Goal: Task Accomplishment & Management: Manage account settings

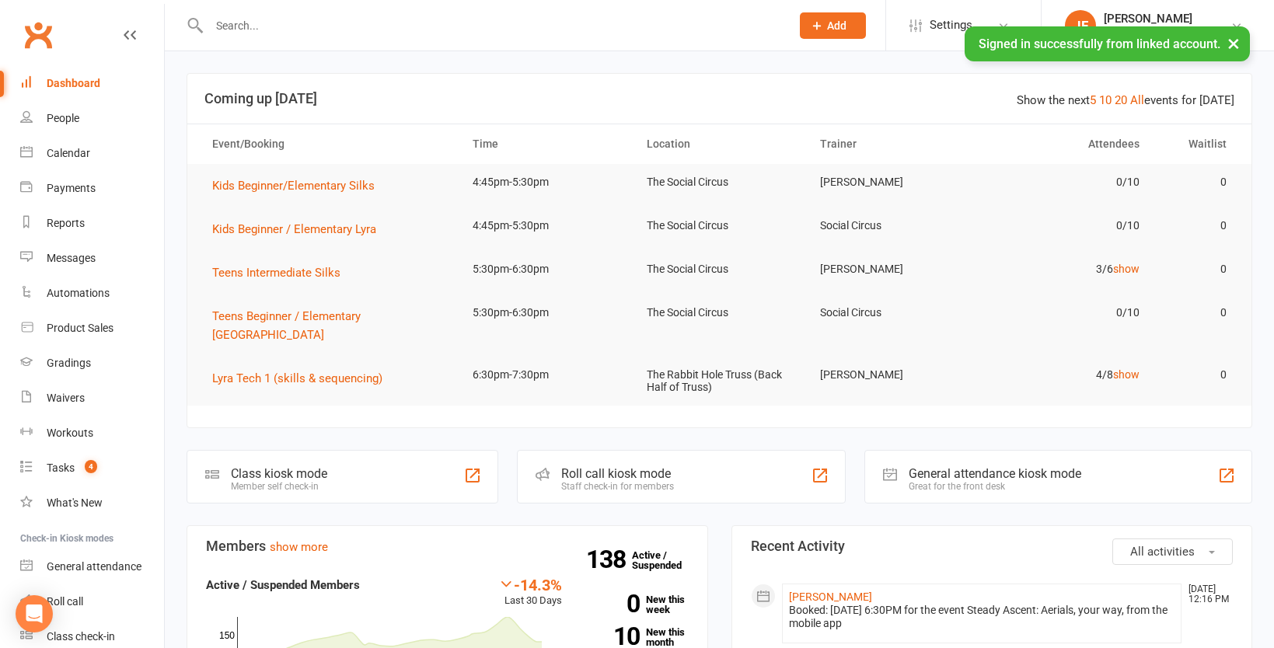
click at [298, 26] on input "text" at bounding box center [491, 26] width 575 height 22
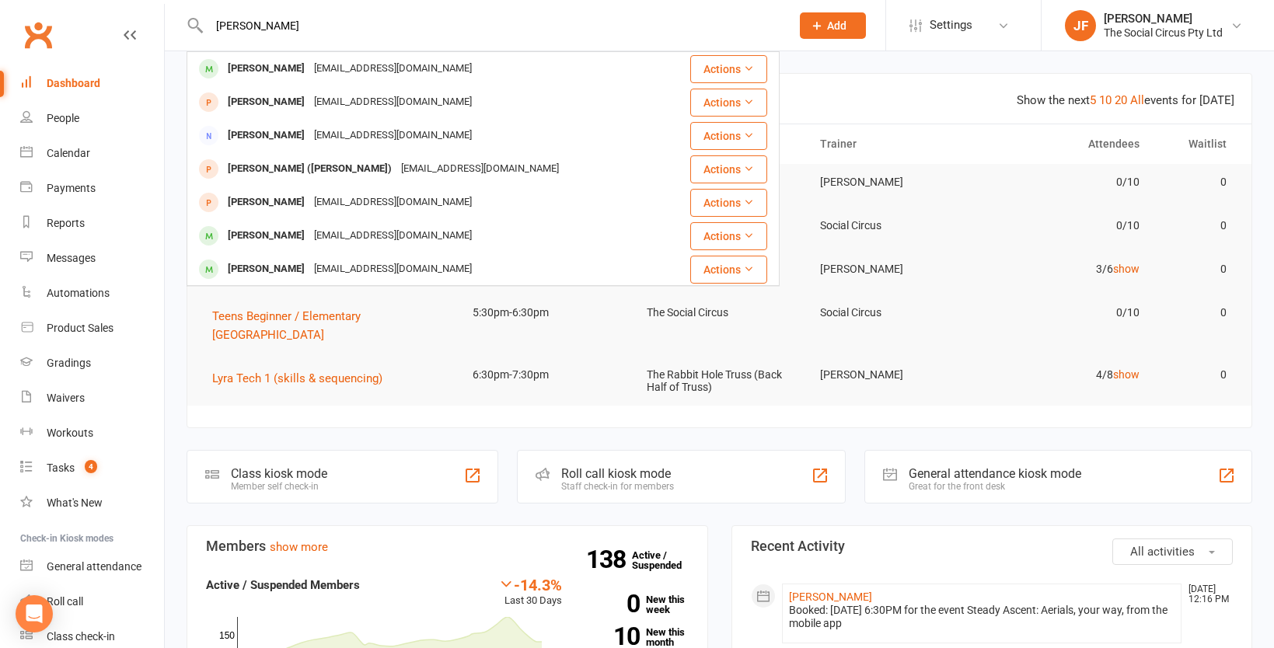
click at [346, 38] on div "[PERSON_NAME] [PERSON_NAME] [EMAIL_ADDRESS][DOMAIN_NAME] Actions [PERSON_NAME] …" at bounding box center [483, 25] width 593 height 51
click at [229, 26] on input "[PERSON_NAME]" at bounding box center [491, 26] width 575 height 22
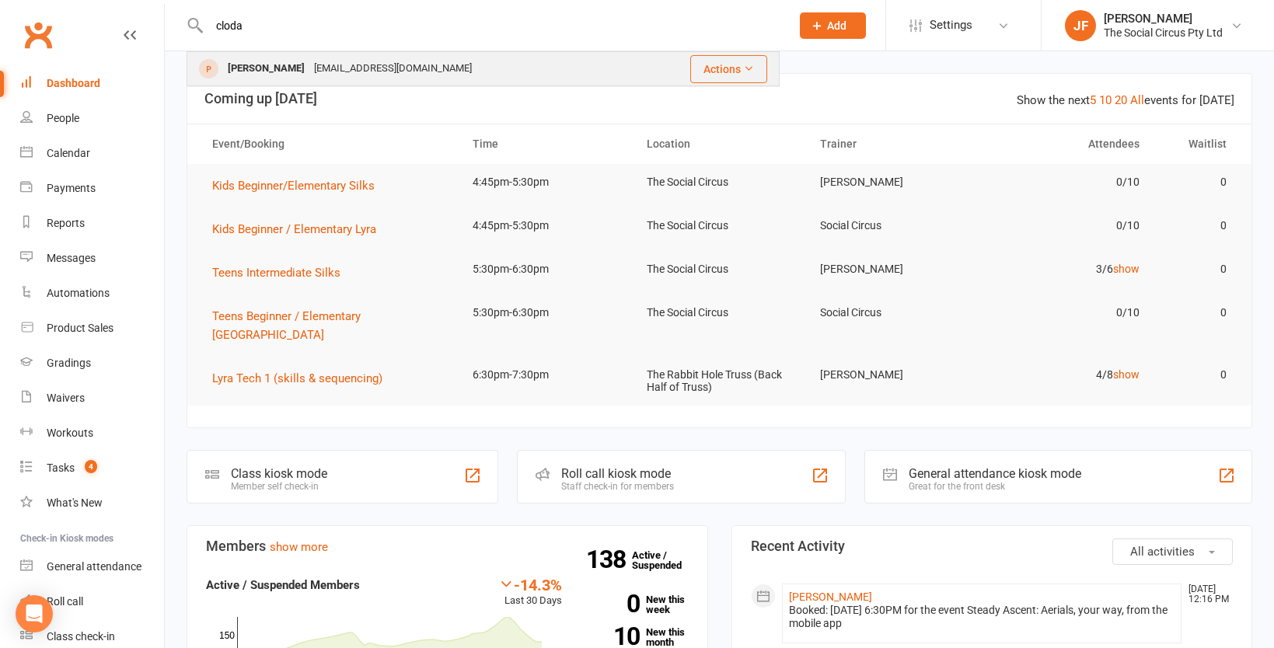
type input "cloda"
click at [330, 70] on div "[EMAIL_ADDRESS][DOMAIN_NAME]" at bounding box center [392, 69] width 167 height 23
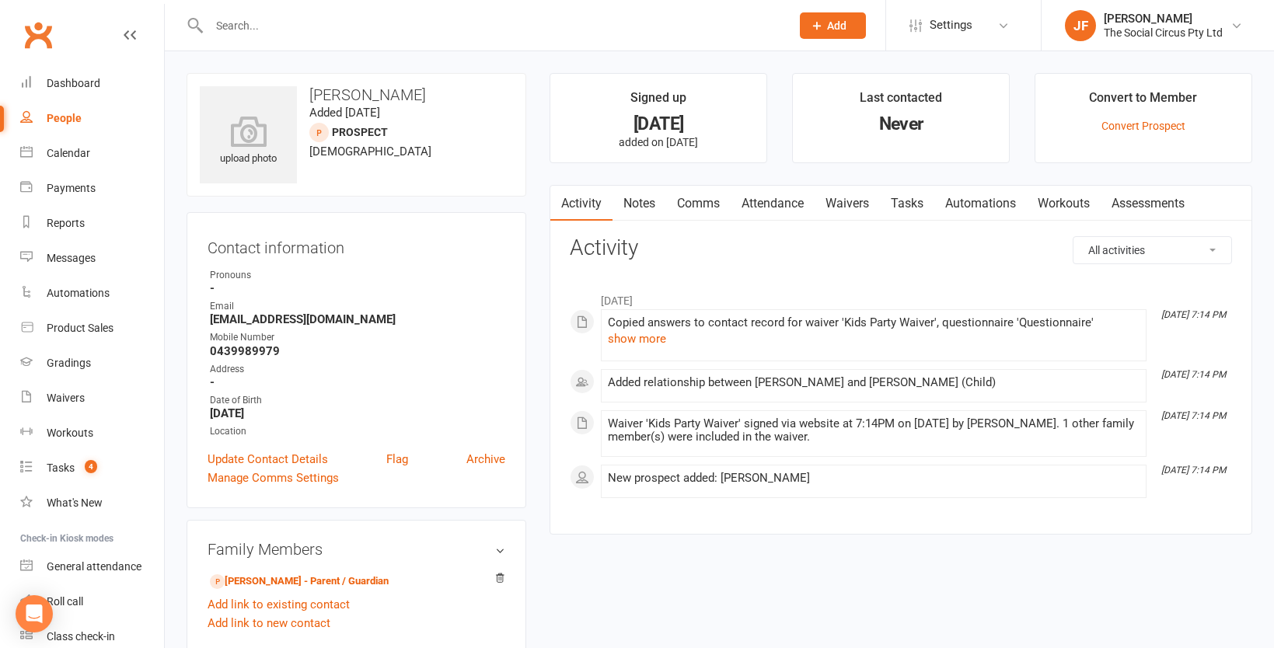
click at [767, 200] on link "Attendance" at bounding box center [773, 204] width 84 height 36
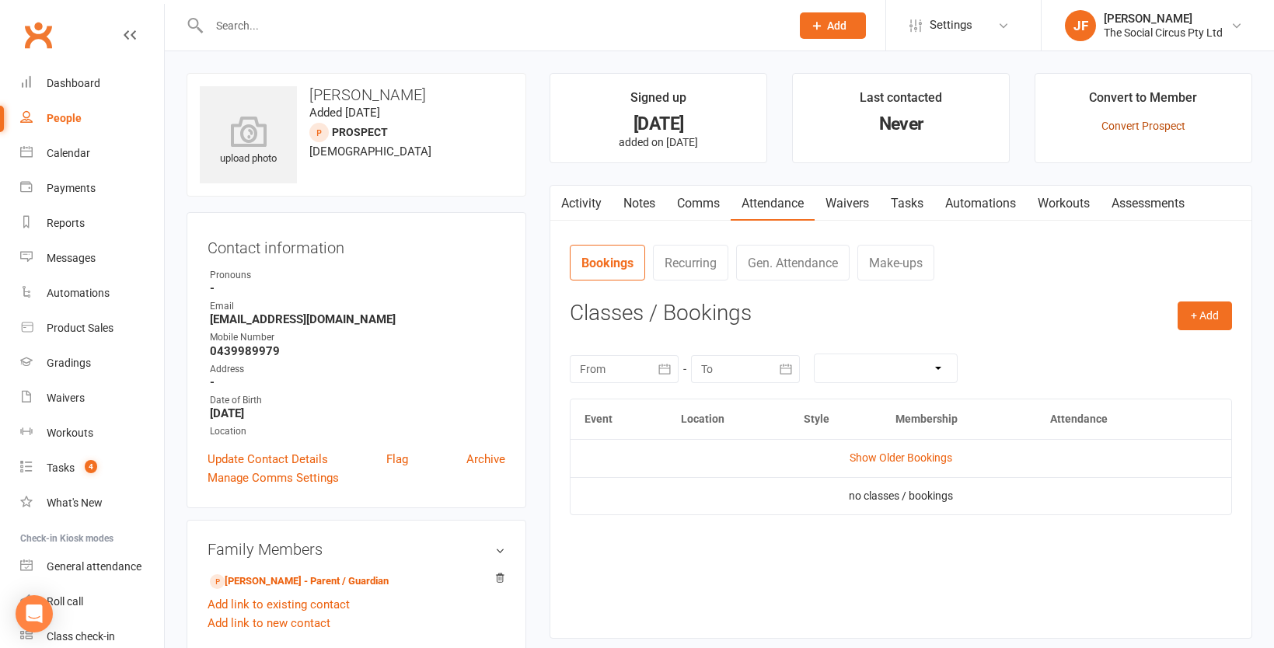
click at [1149, 124] on link "Convert Prospect" at bounding box center [1143, 126] width 84 height 12
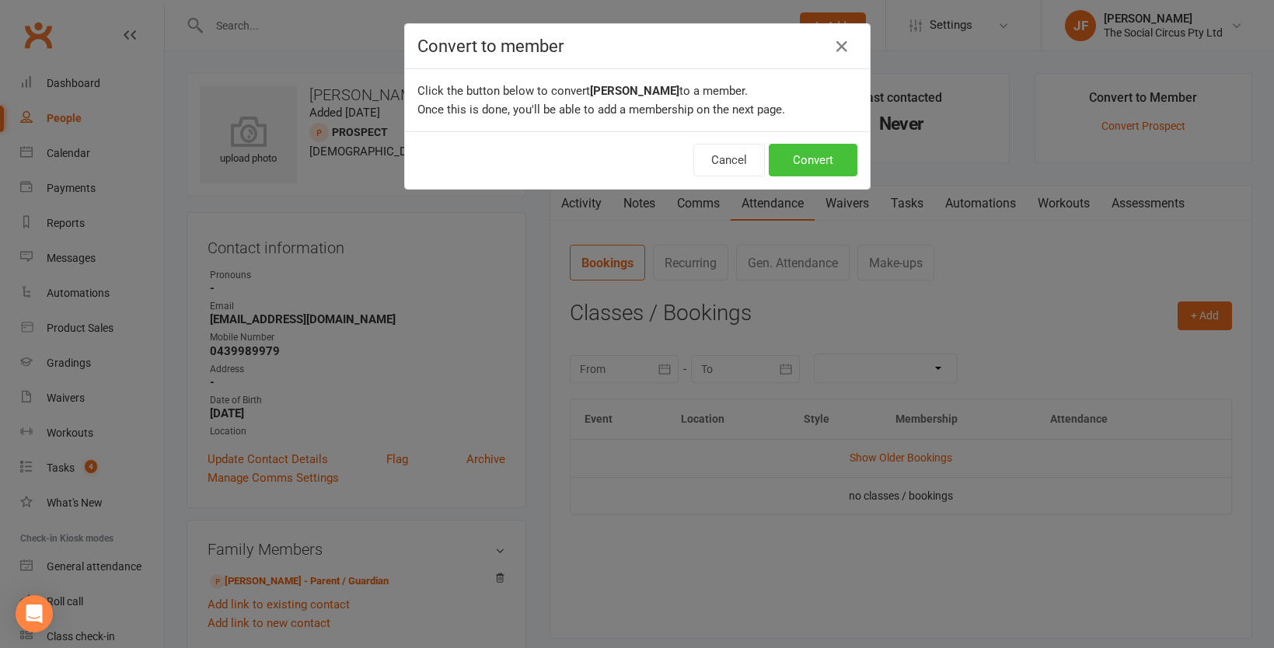
click at [820, 159] on button "Convert" at bounding box center [813, 160] width 89 height 33
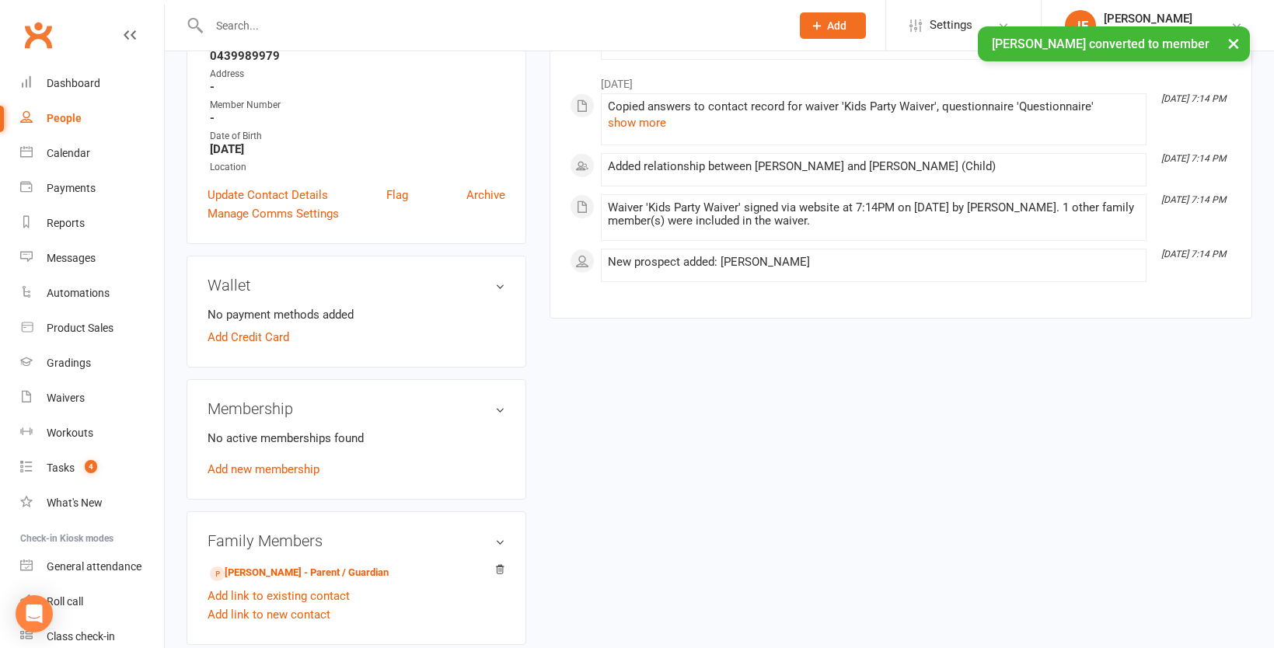
scroll to position [297, 0]
click at [288, 466] on link "Add new membership" at bounding box center [264, 468] width 112 height 14
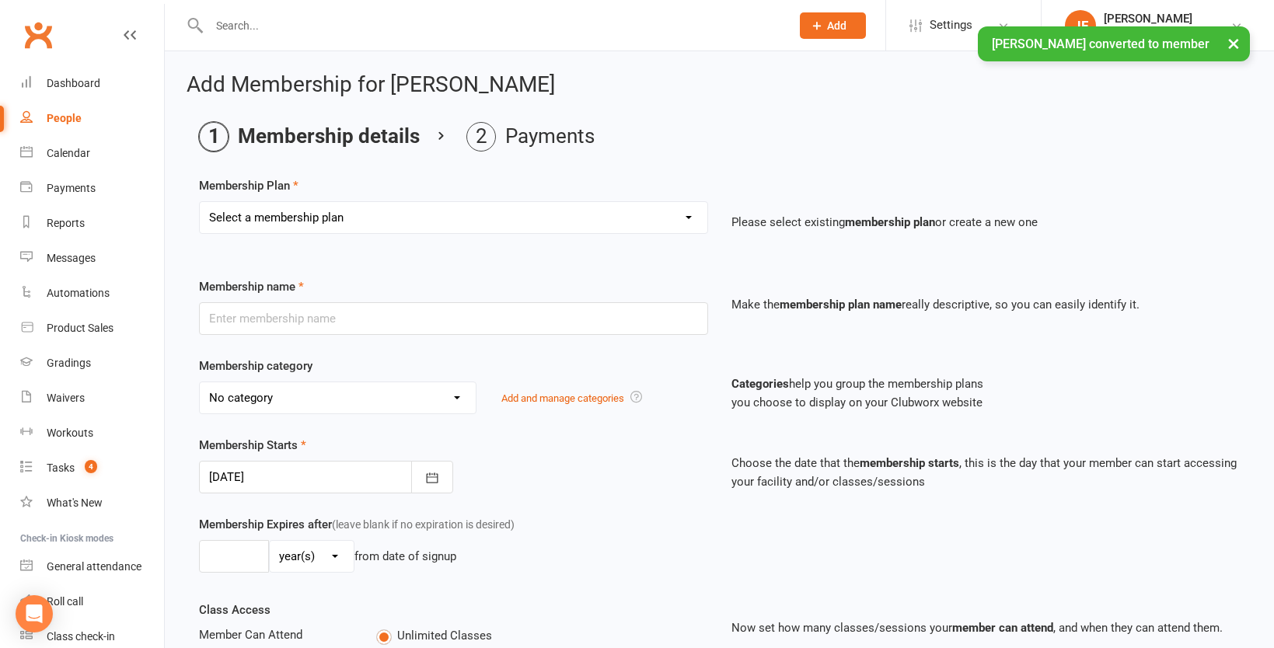
click at [380, 225] on select "Select a membership plan Create new Membership Plan Aerial Explorer 2-week Tria…" at bounding box center [454, 217] width 508 height 31
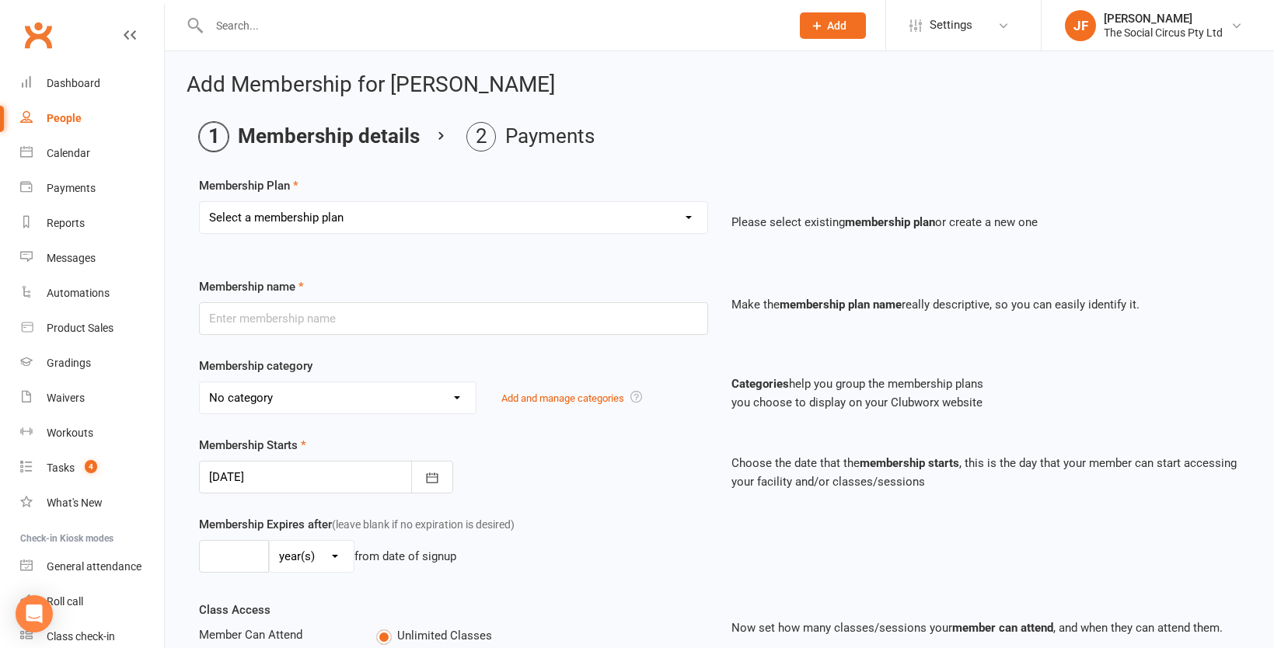
select select "27"
click at [200, 202] on select "Select a membership plan Create new Membership Plan Aerial Explorer 2-week Tria…" at bounding box center [454, 217] width 508 height 31
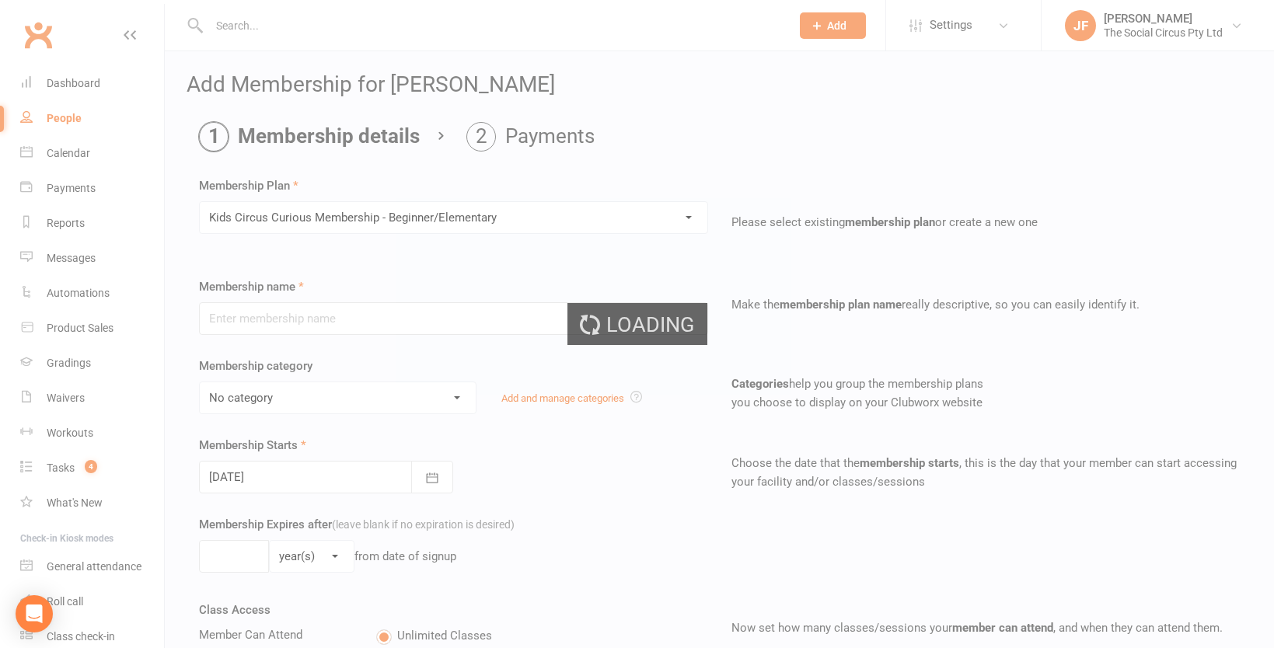
type input "Kids Circus Curious Membership - Beginner/Elementary"
select select "7"
type input "10"
select select "1"
type input "1"
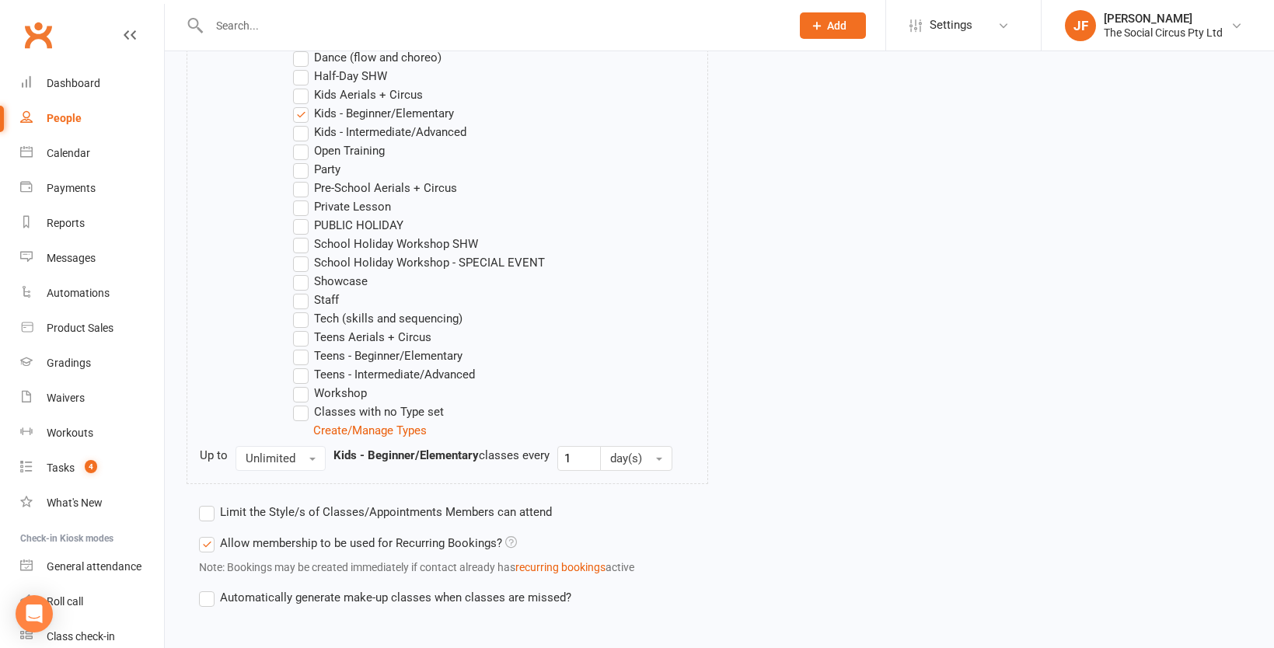
scroll to position [957, 0]
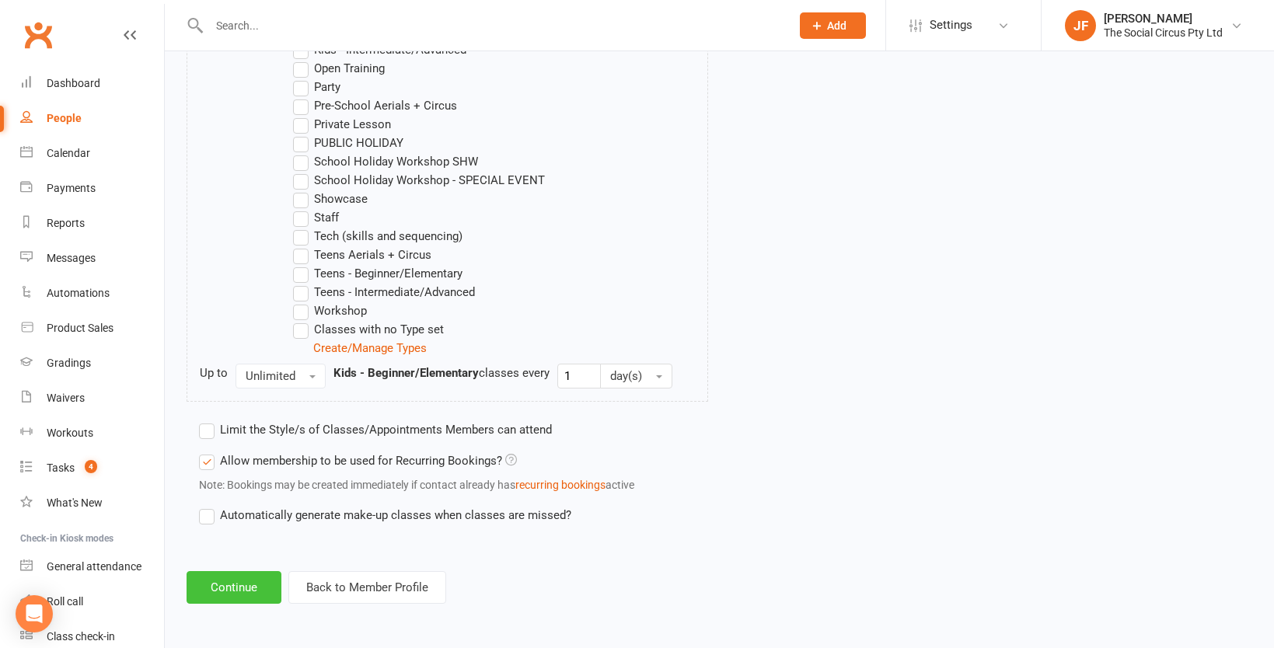
click at [241, 591] on button "Continue" at bounding box center [234, 587] width 95 height 33
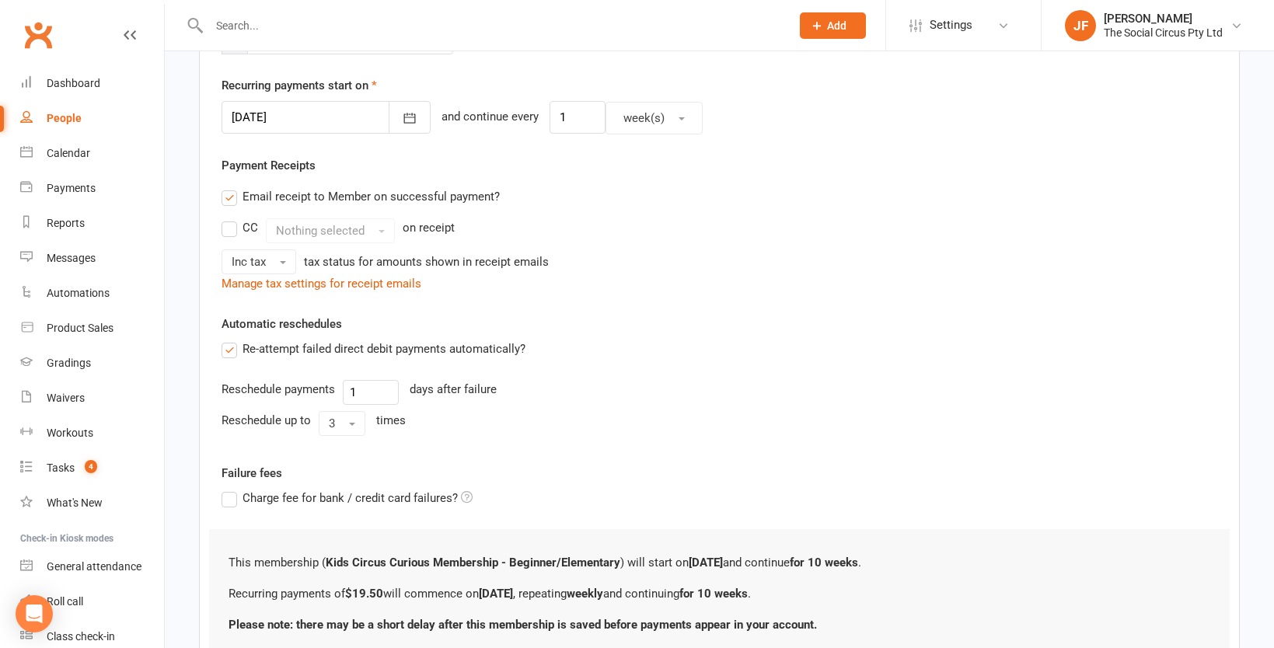
scroll to position [482, 0]
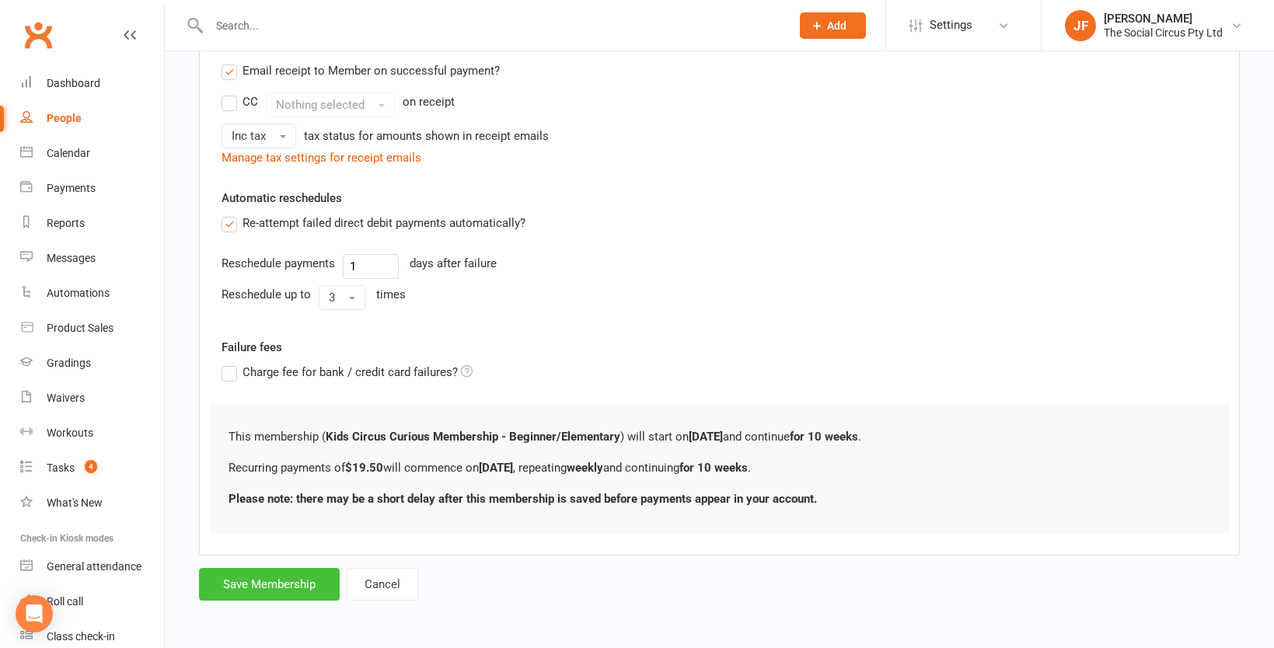
click at [288, 582] on button "Save Membership" at bounding box center [269, 584] width 141 height 33
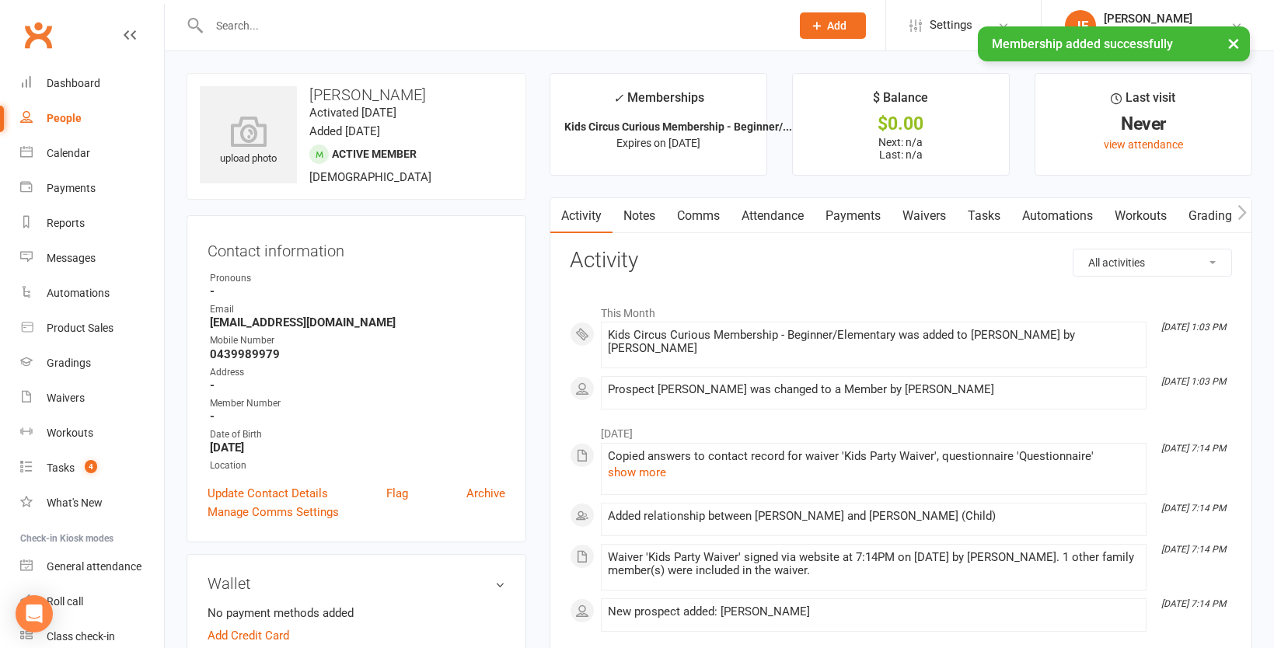
click at [620, 319] on li "This Month" at bounding box center [901, 309] width 662 height 25
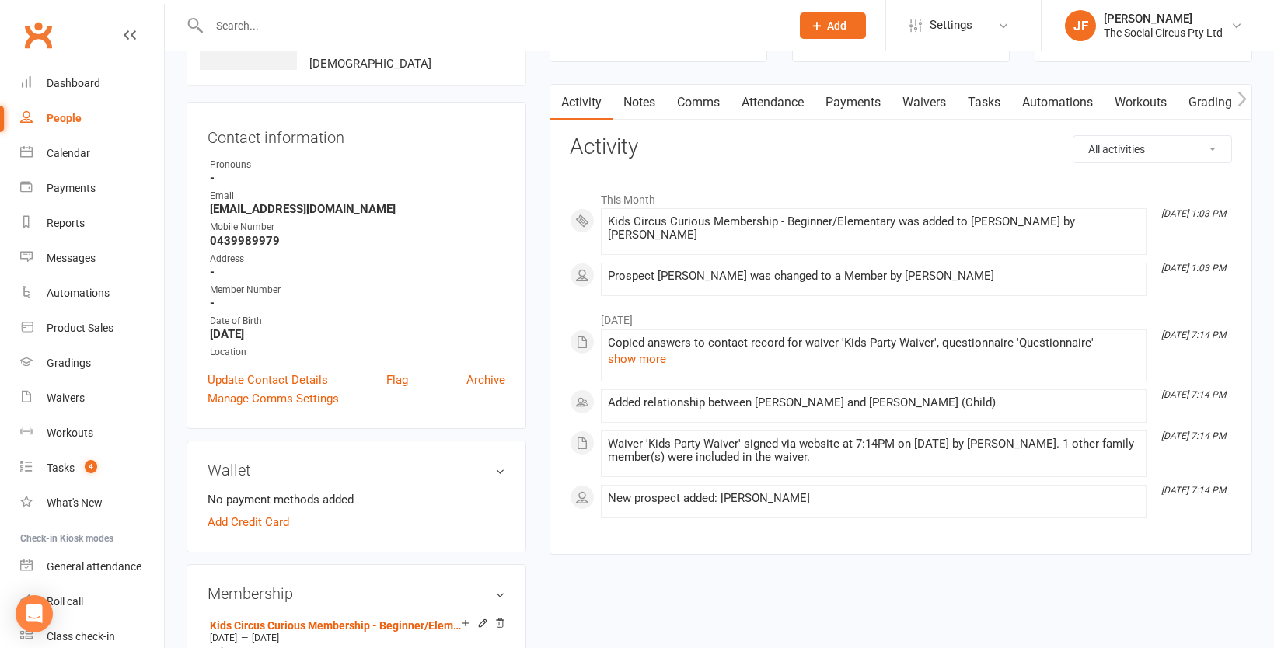
scroll to position [111, 0]
click at [997, 302] on ul "This Month [DATE] 1:03 PM Kids Circus Curious Membership - Beginner/Elementary …" at bounding box center [901, 353] width 662 height 335
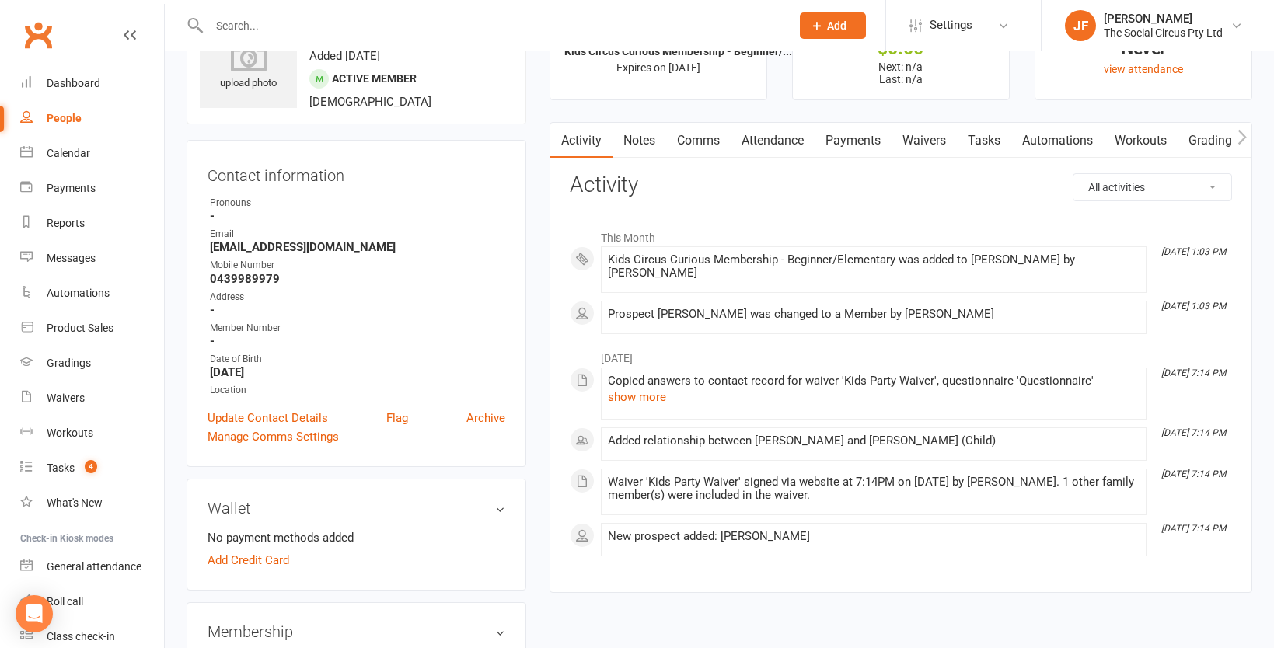
scroll to position [45, 0]
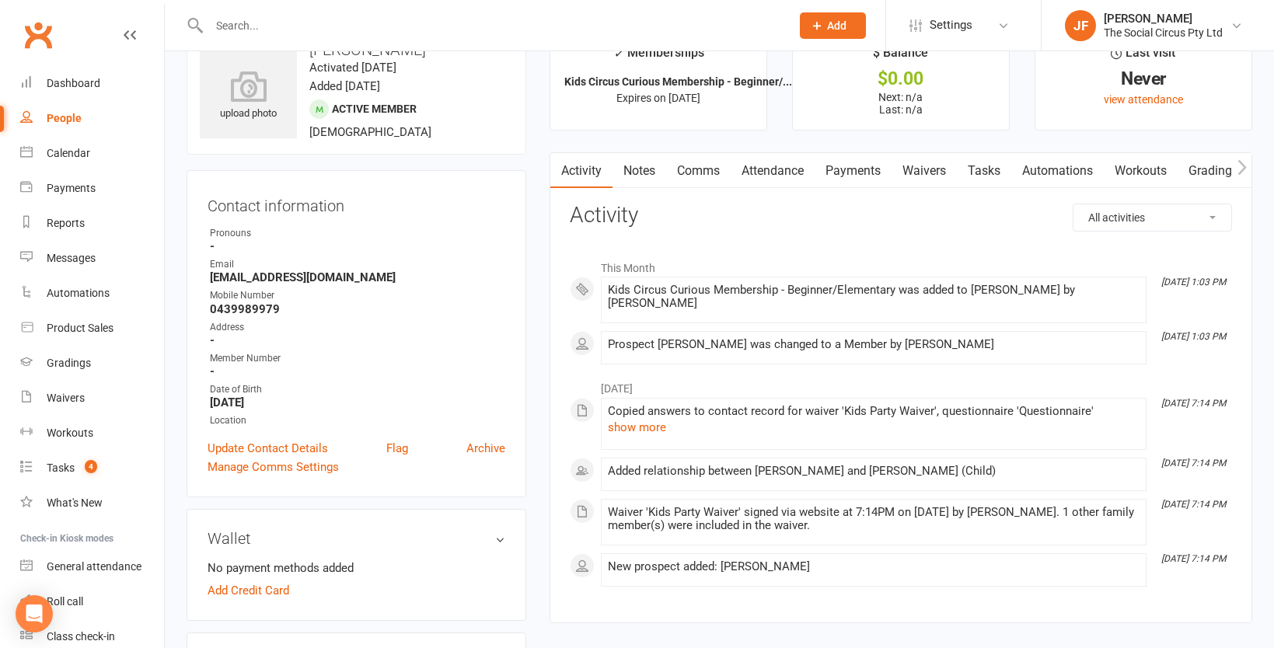
click at [780, 167] on link "Attendance" at bounding box center [773, 171] width 84 height 36
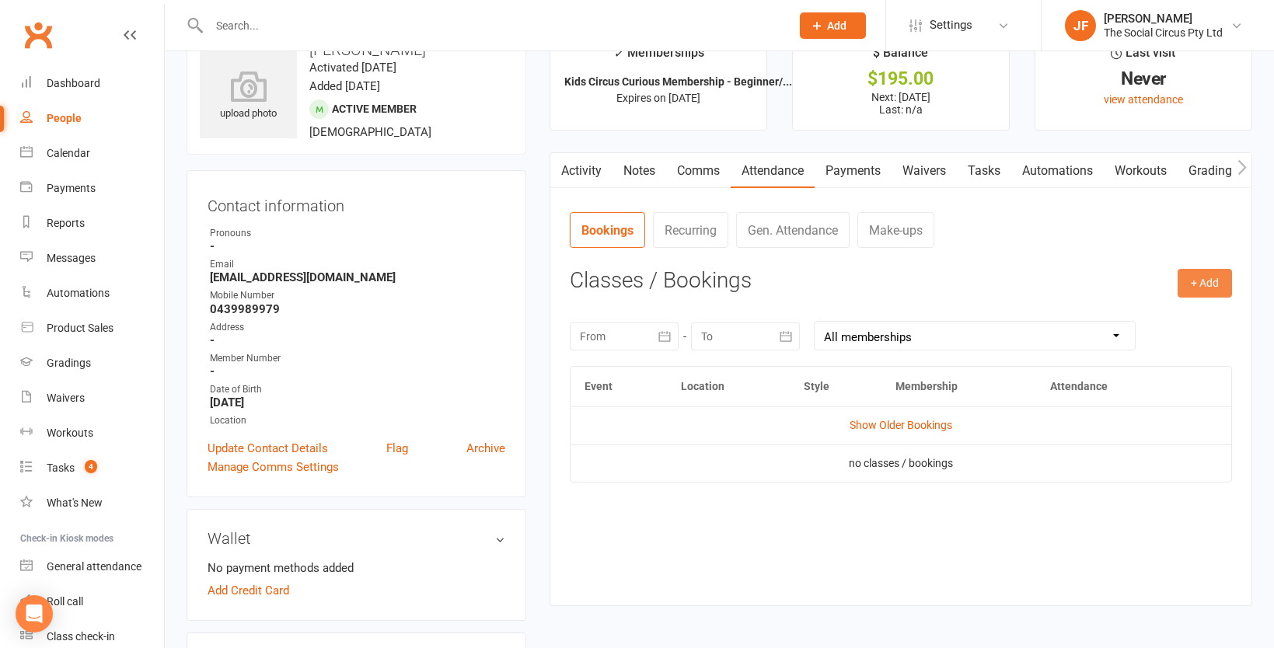
click at [1194, 284] on button "+ Add" at bounding box center [1204, 283] width 54 height 28
click at [1130, 311] on link "Book Event" at bounding box center [1154, 318] width 154 height 31
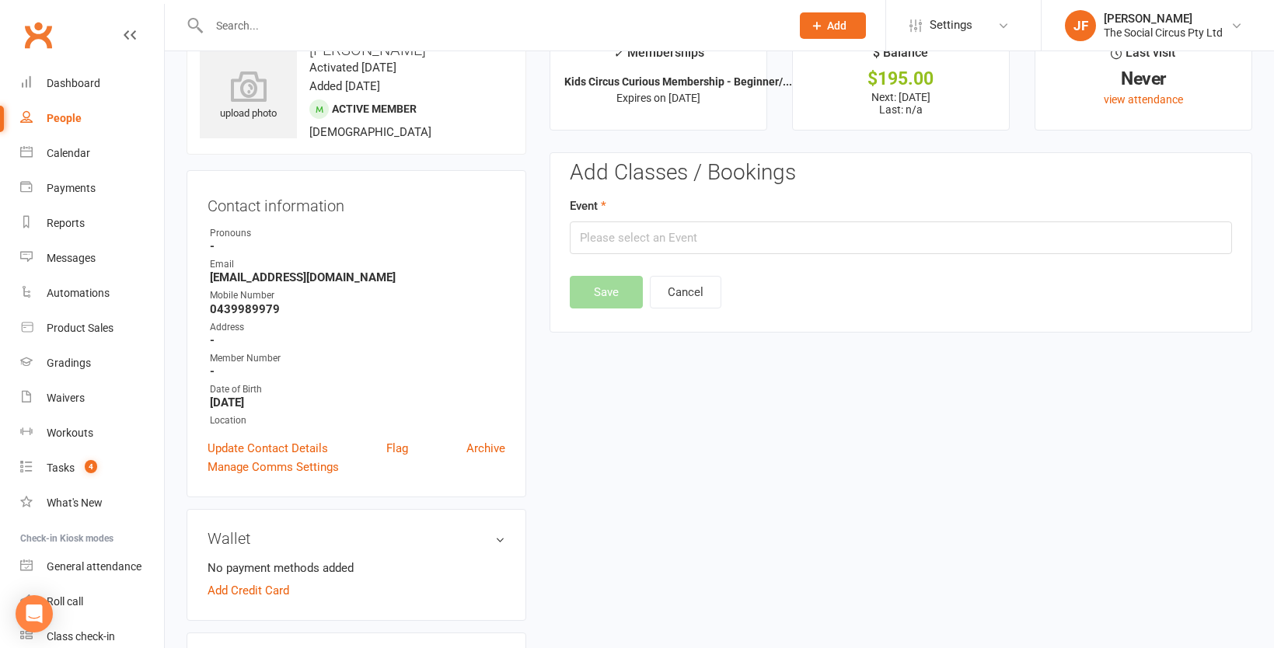
scroll to position [119, 0]
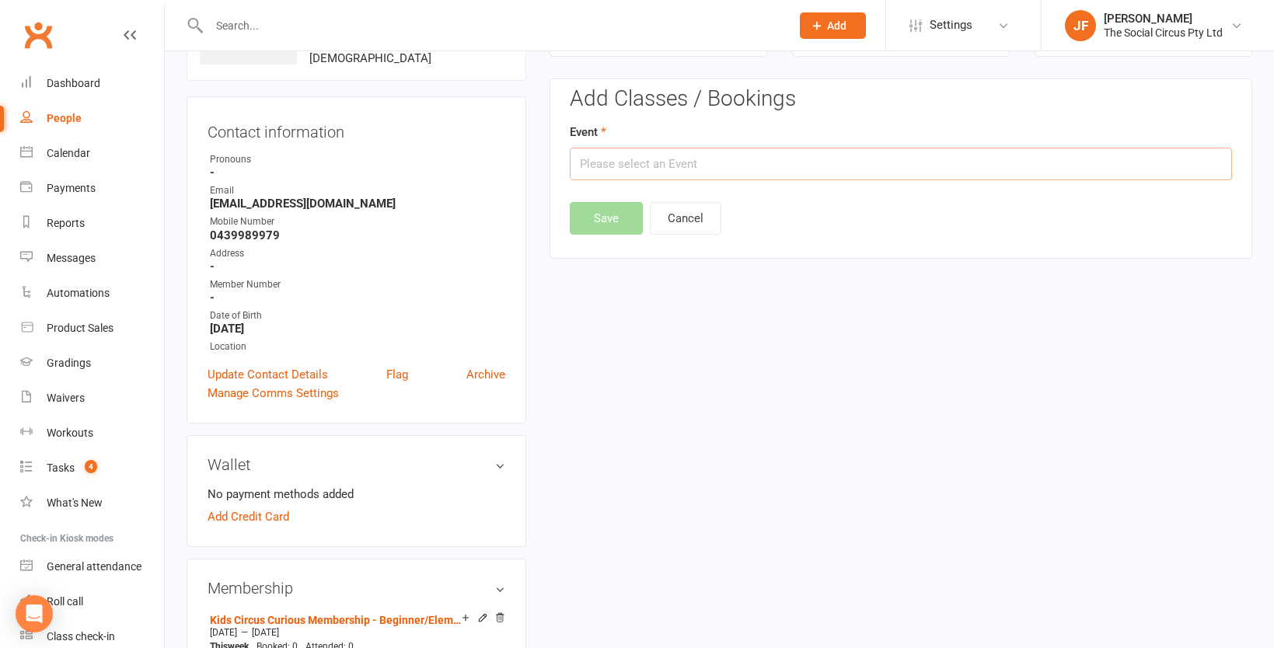
click at [800, 162] on input "text" at bounding box center [901, 164] width 662 height 33
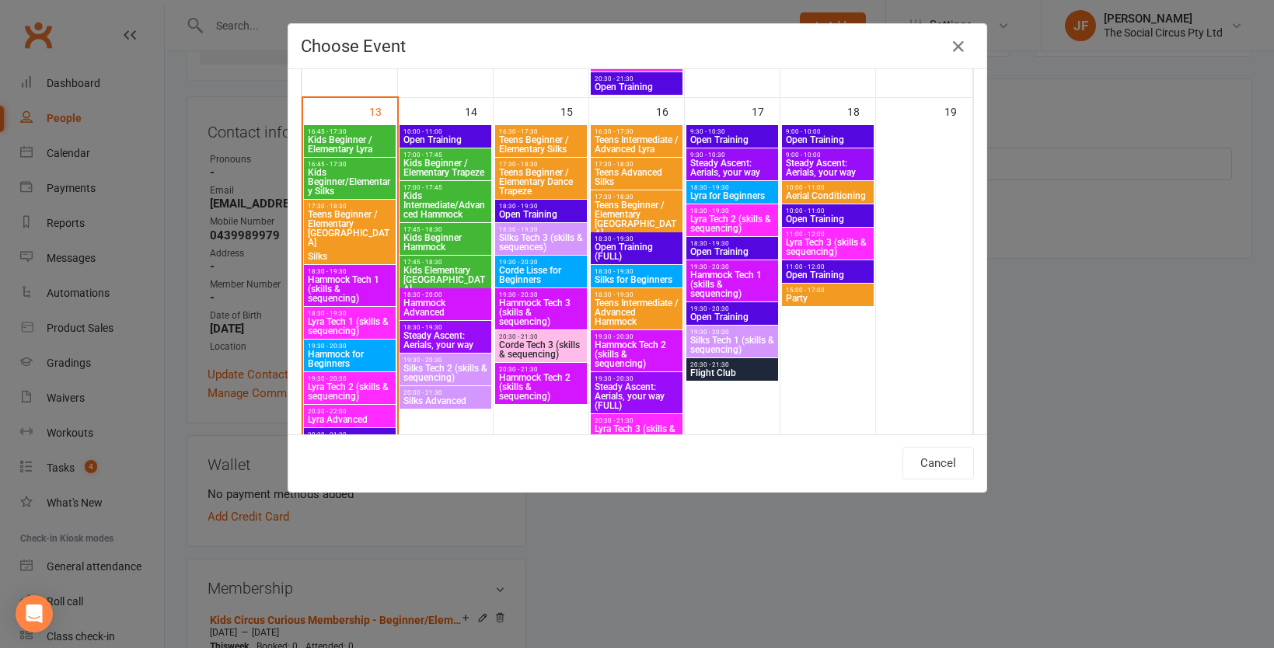
scroll to position [729, 0]
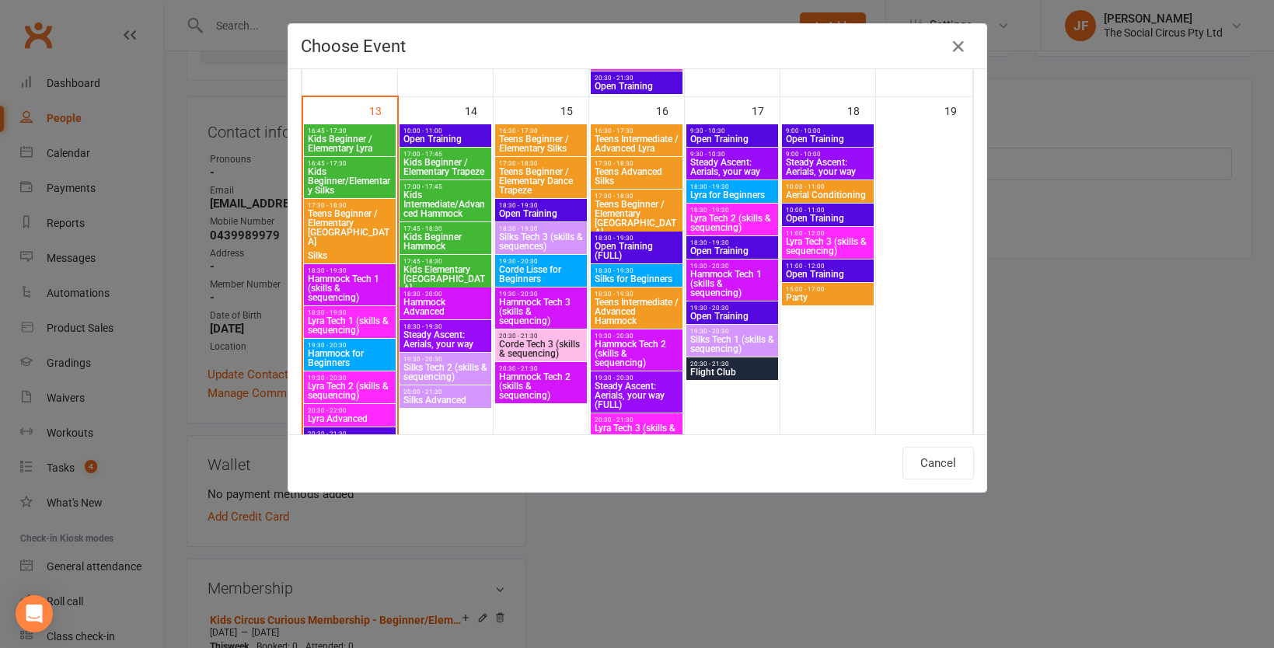
click at [362, 187] on span "Kids Beginner/Elementary Silks" at bounding box center [349, 181] width 85 height 28
type input "Kids Beginner/Elementary Silks - [DATE] 4:45:00 PM"
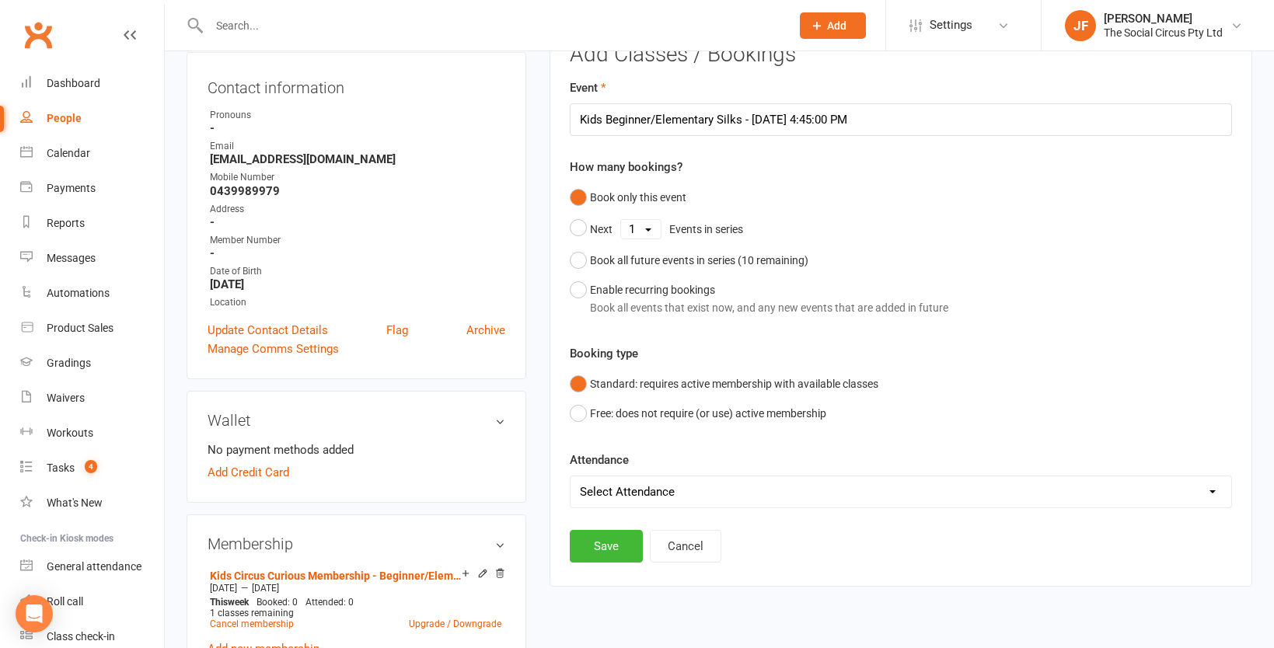
scroll to position [176, 0]
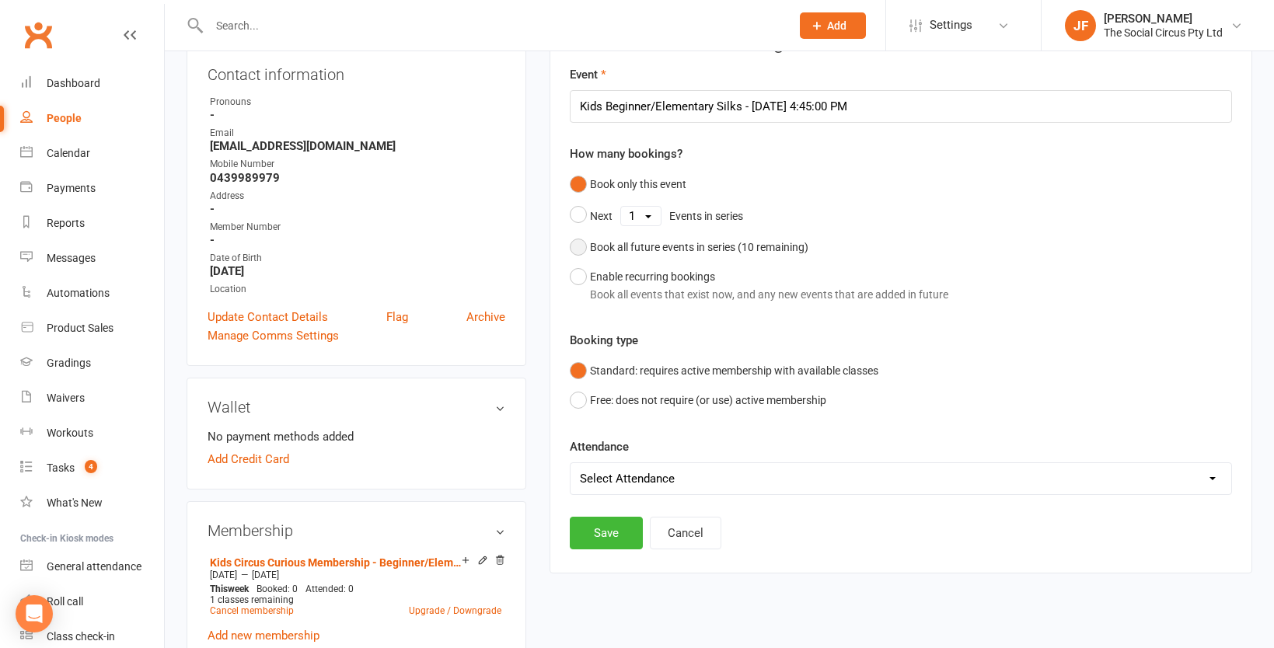
click at [632, 250] on div "Book all future events in series ( 10 remaining)" at bounding box center [699, 247] width 218 height 17
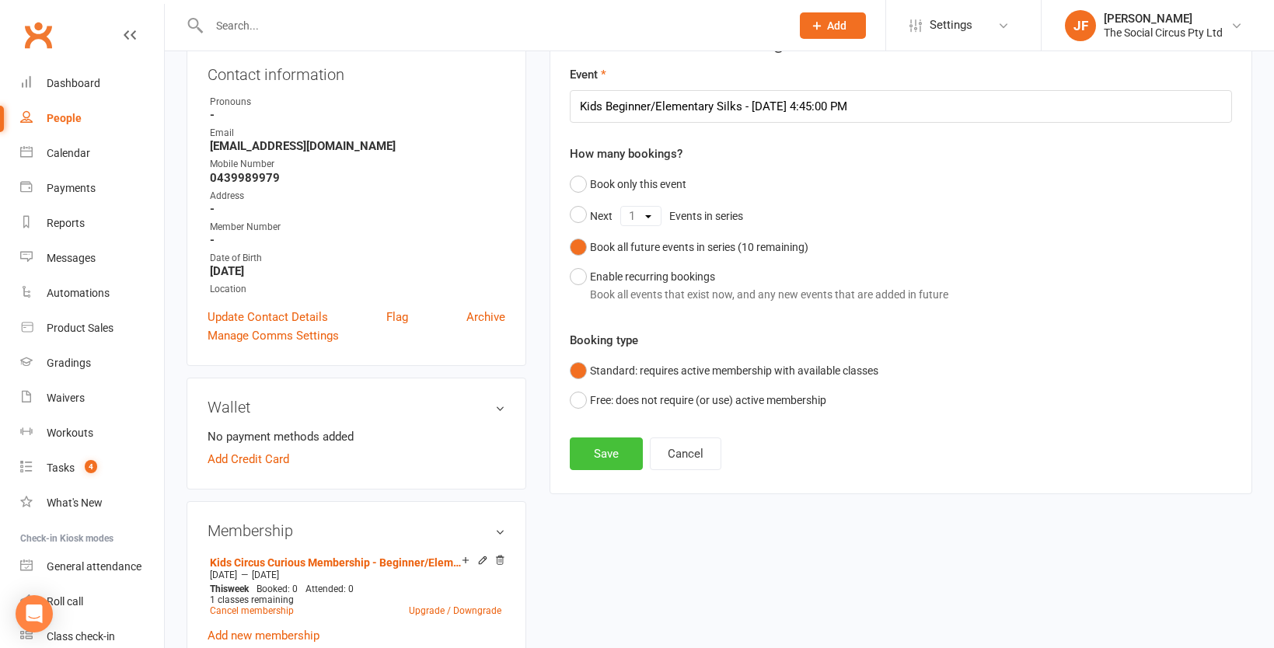
click at [593, 454] on button "Save" at bounding box center [606, 454] width 73 height 33
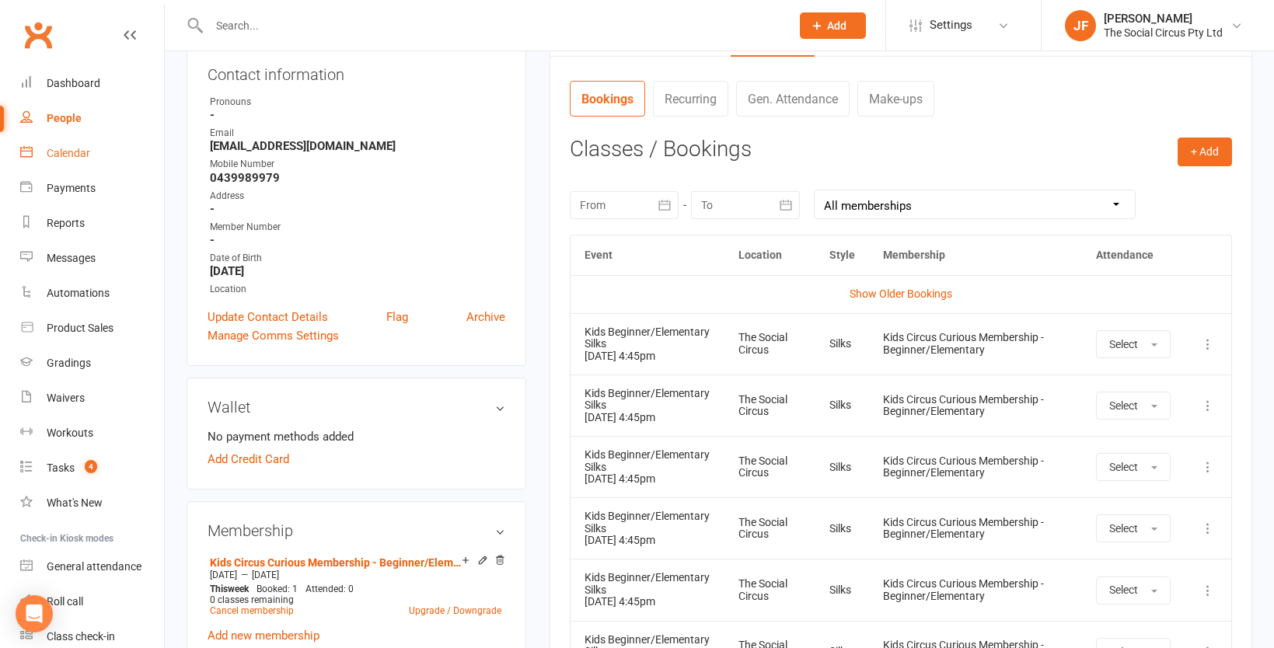
click at [68, 149] on div "Calendar" at bounding box center [69, 153] width 44 height 12
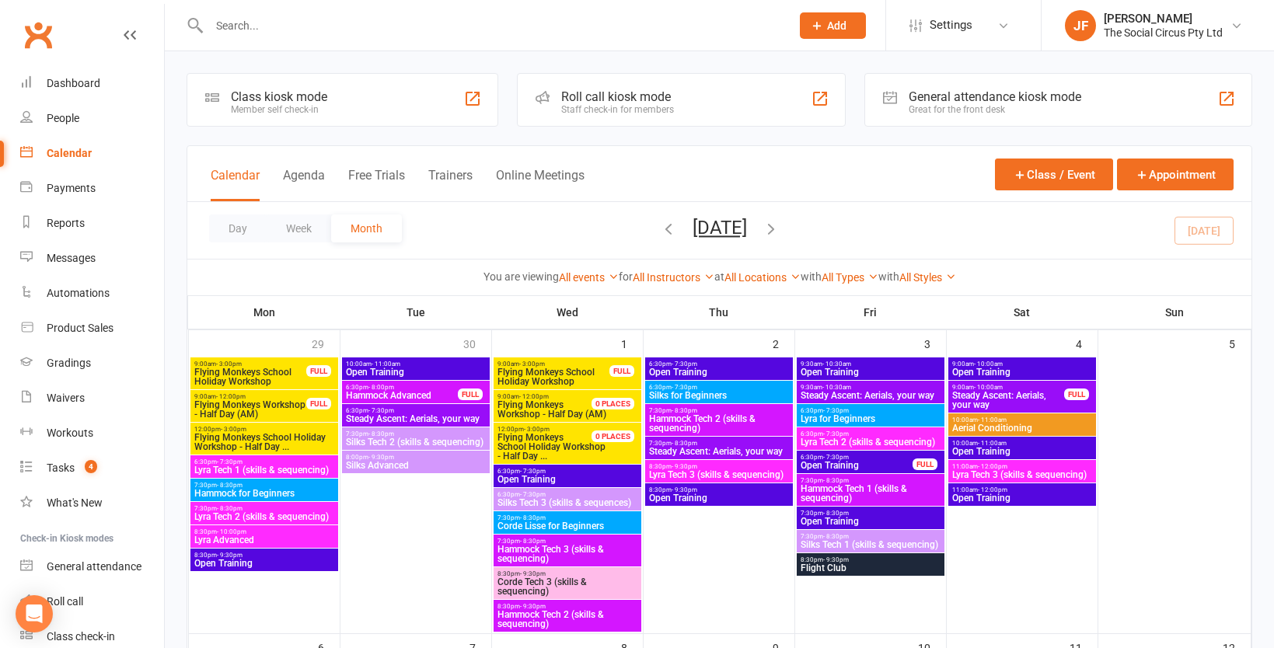
click at [780, 228] on icon "button" at bounding box center [770, 228] width 17 height 17
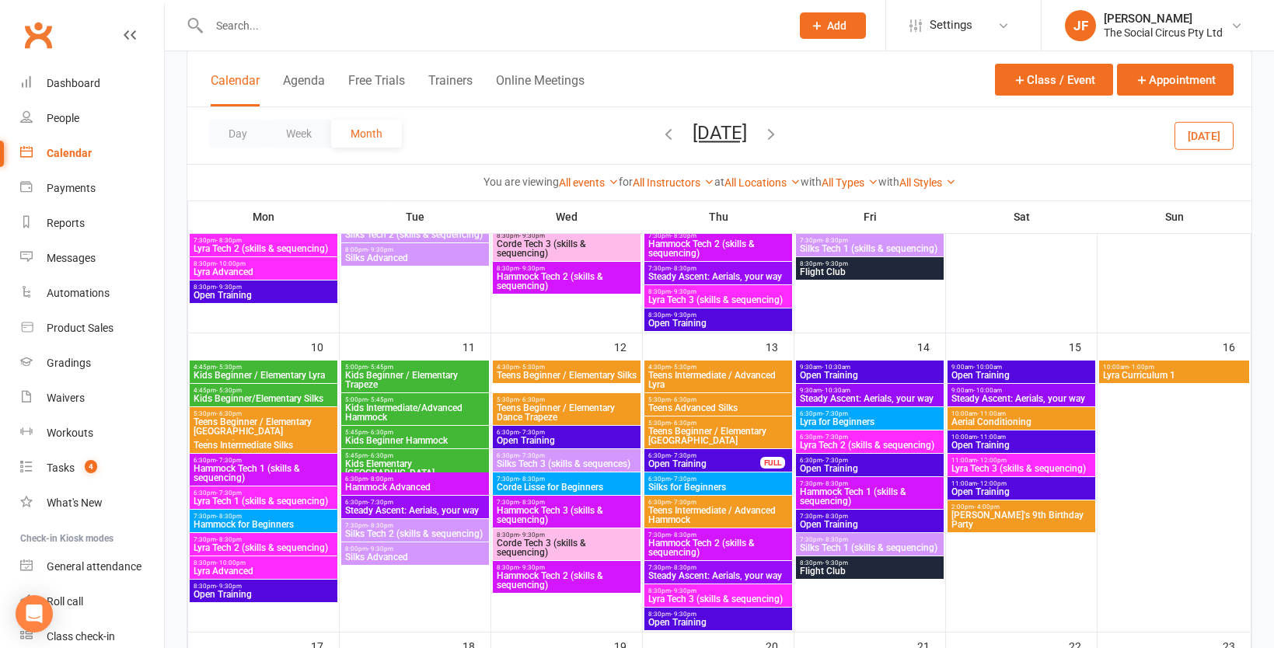
scroll to position [596, 0]
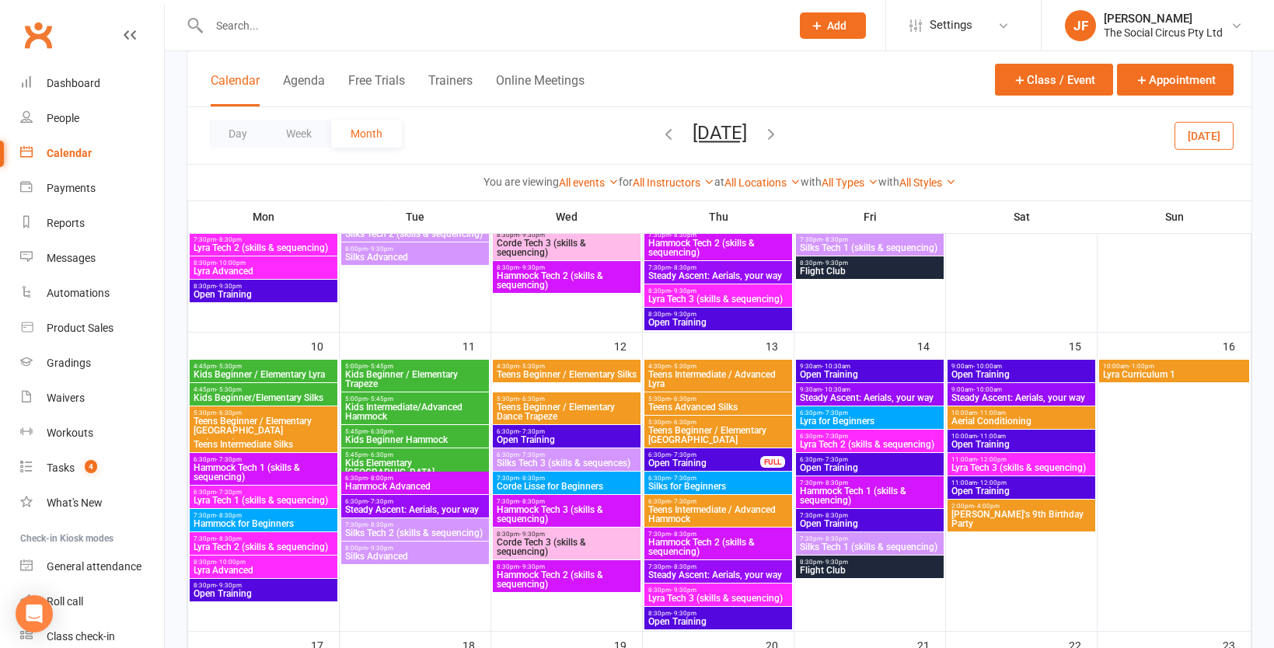
click at [1007, 510] on span "[PERSON_NAME]'s 9th Birthday Party" at bounding box center [1020, 519] width 141 height 19
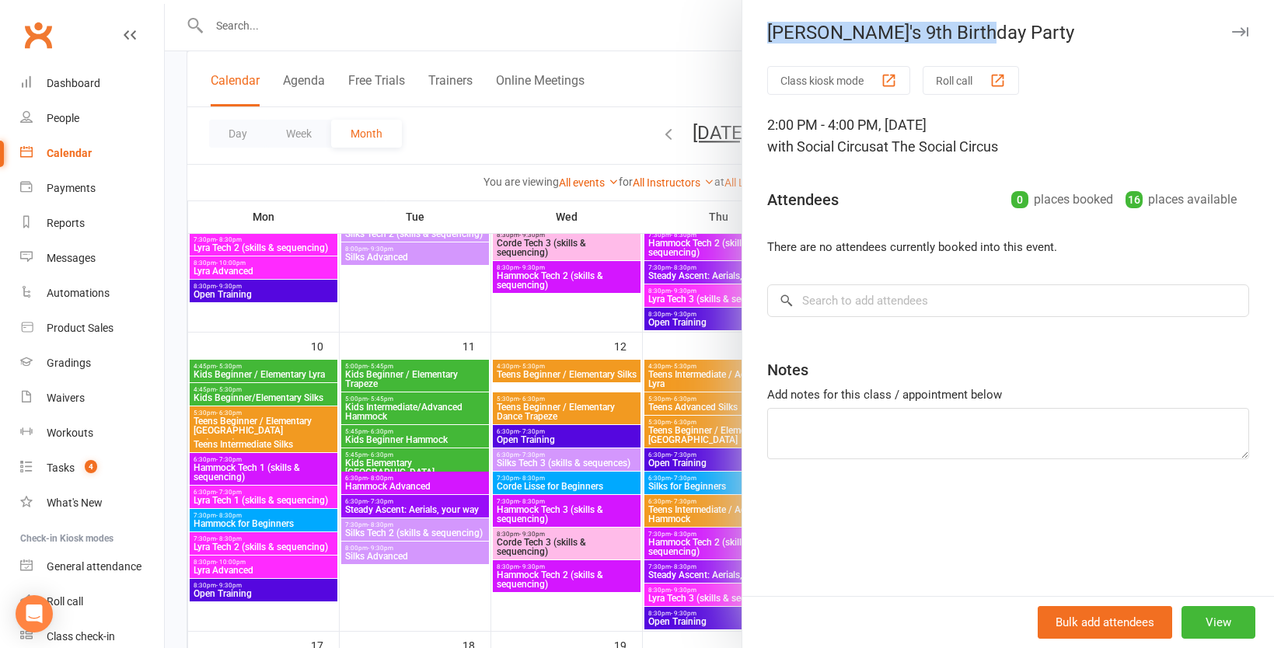
drag, startPoint x: 976, startPoint y: 29, endPoint x: 770, endPoint y: 31, distance: 206.0
click at [770, 31] on div "[PERSON_NAME]'s 9th Birthday Party" at bounding box center [1008, 33] width 532 height 22
copy div "[PERSON_NAME]'s 9th Birthday Party"
click at [1204, 619] on button "View" at bounding box center [1218, 622] width 74 height 33
